Goal: Leave review/rating

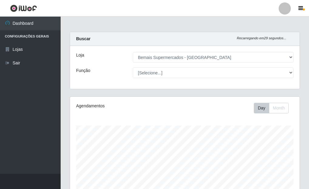
select select "249"
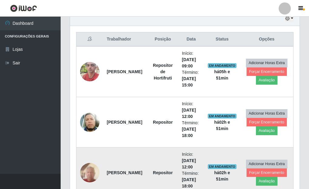
scroll to position [217, 0]
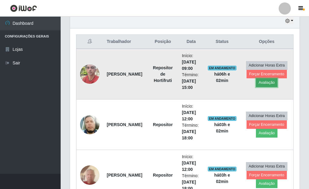
click at [267, 83] on button "Avaliação" at bounding box center [267, 82] width 22 height 8
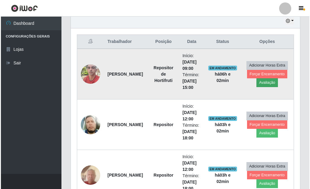
scroll to position [126, 226]
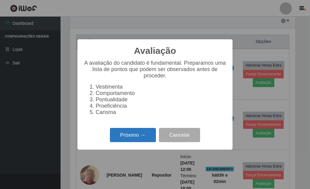
click at [117, 138] on button "Próximo →" at bounding box center [133, 135] width 46 height 14
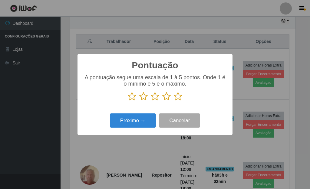
click at [178, 97] on icon at bounding box center [178, 96] width 8 height 9
click at [174, 101] on input "radio" at bounding box center [174, 101] width 0 height 0
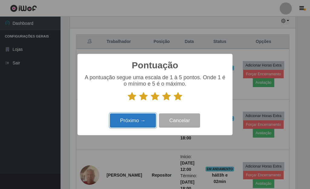
click at [150, 121] on button "Próximo →" at bounding box center [133, 121] width 46 height 14
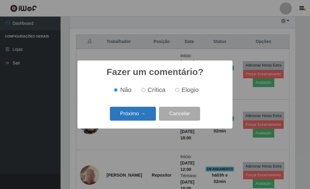
click at [148, 118] on button "Próximo →" at bounding box center [133, 114] width 46 height 14
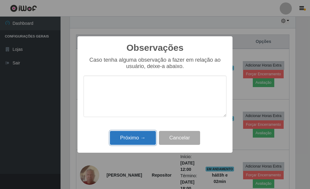
click at [132, 137] on button "Próximo →" at bounding box center [133, 138] width 46 height 14
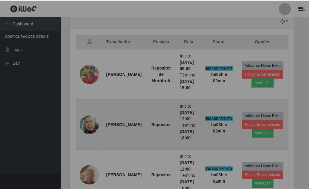
scroll to position [126, 229]
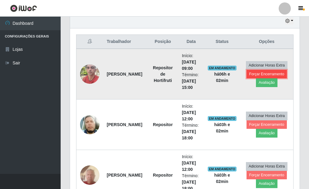
click at [279, 73] on button "Forçar Encerramento" at bounding box center [266, 74] width 41 height 8
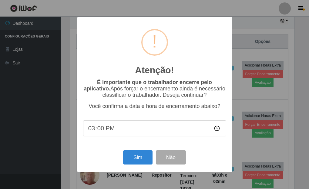
scroll to position [126, 226]
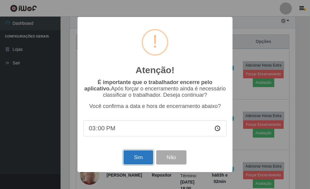
click at [135, 159] on button "Sim" at bounding box center [138, 158] width 29 height 14
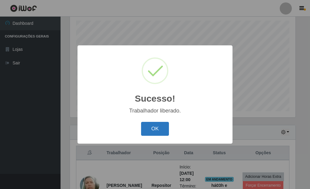
click at [160, 135] on button "OK" at bounding box center [155, 129] width 28 height 14
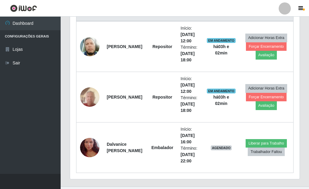
scroll to position [257, 0]
